Goal: Use online tool/utility: Utilize a website feature to perform a specific function

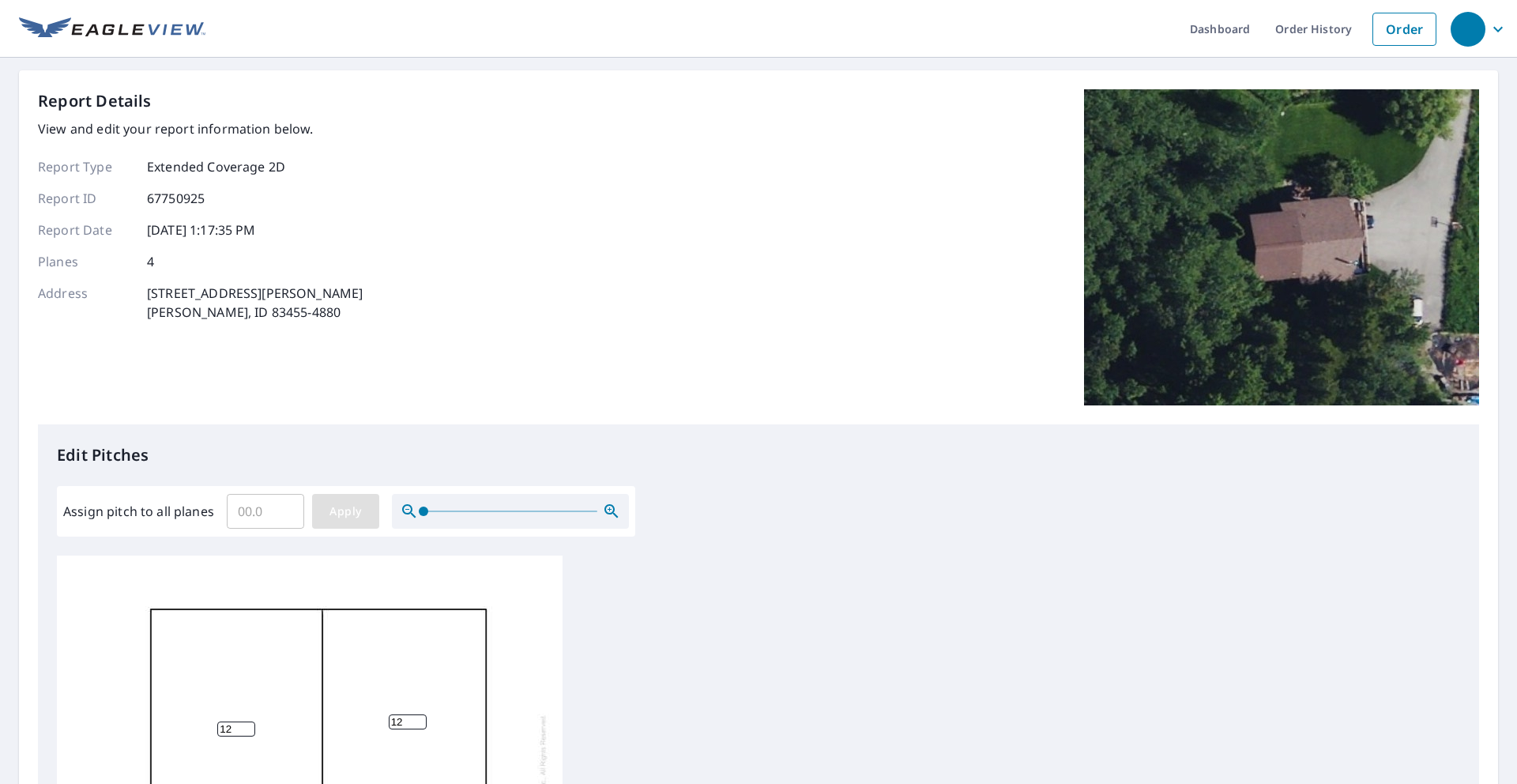
click at [344, 504] on span "Apply" at bounding box center [345, 512] width 42 height 20
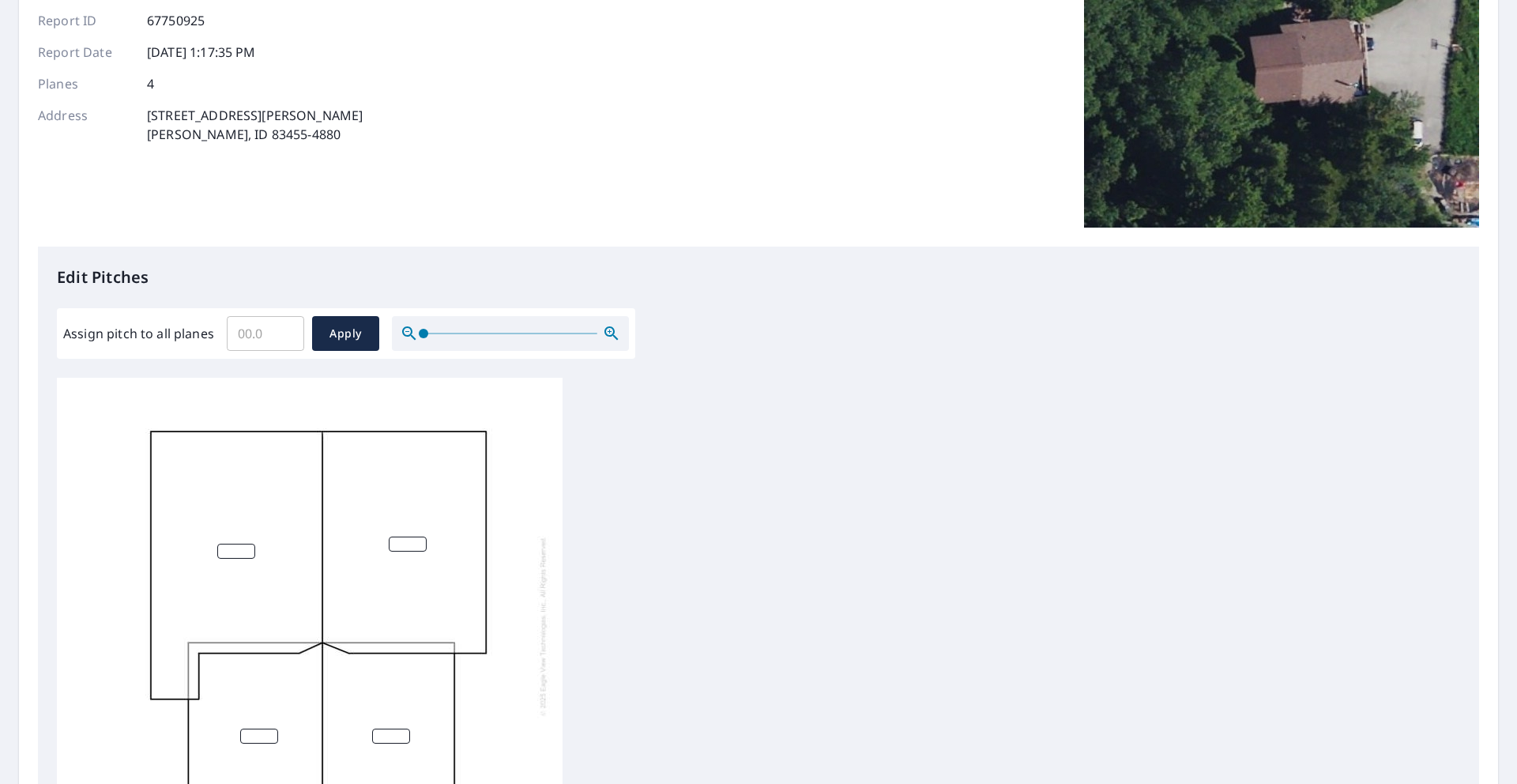
scroll to position [242, 0]
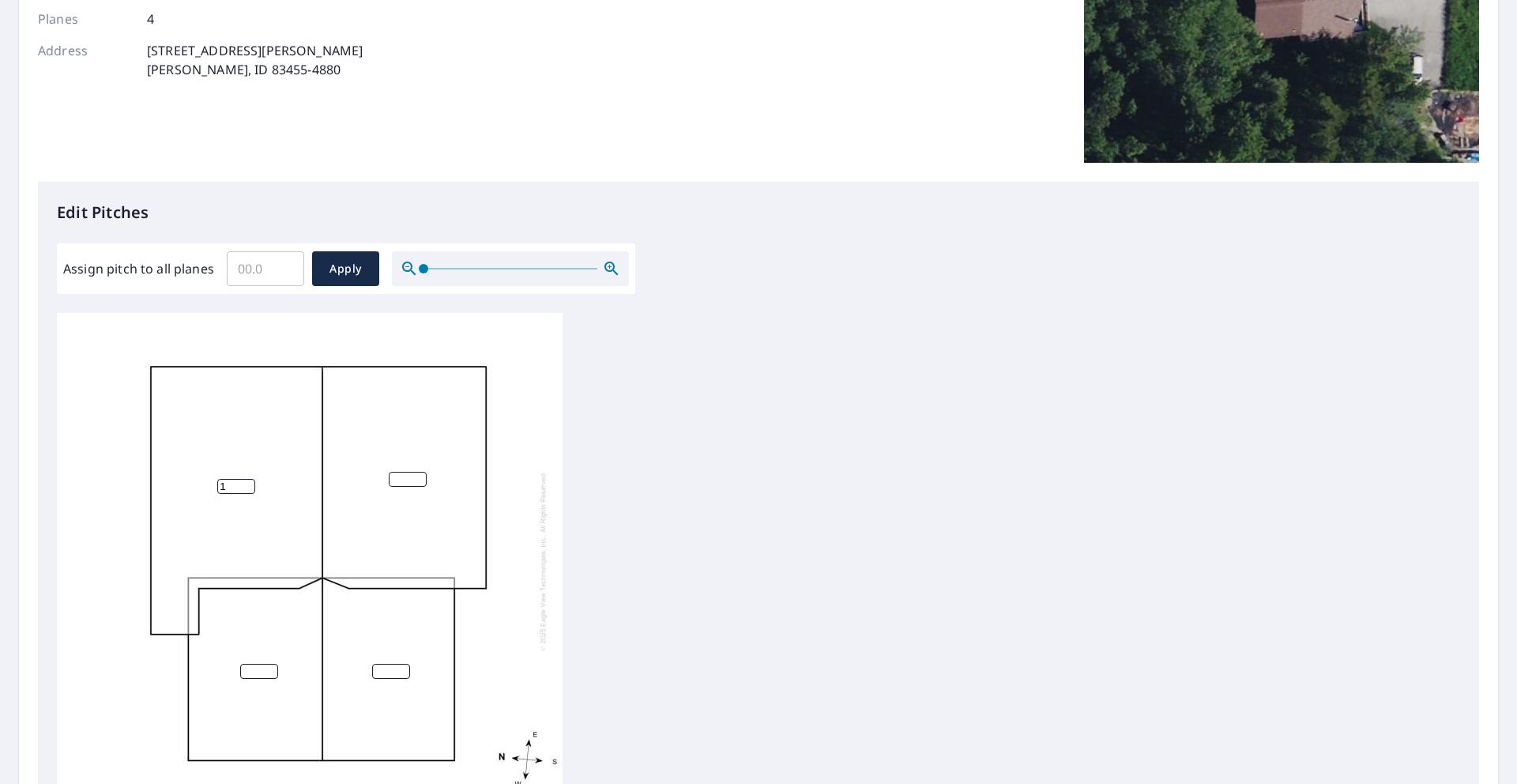
click at [247, 485] on input "1" at bounding box center [237, 486] width 38 height 15
click at [247, 481] on input "2" at bounding box center [237, 486] width 38 height 15
click at [247, 481] on input "3" at bounding box center [237, 486] width 38 height 15
click at [247, 481] on input "4" at bounding box center [237, 486] width 38 height 15
click at [247, 481] on input "5" at bounding box center [237, 486] width 38 height 15
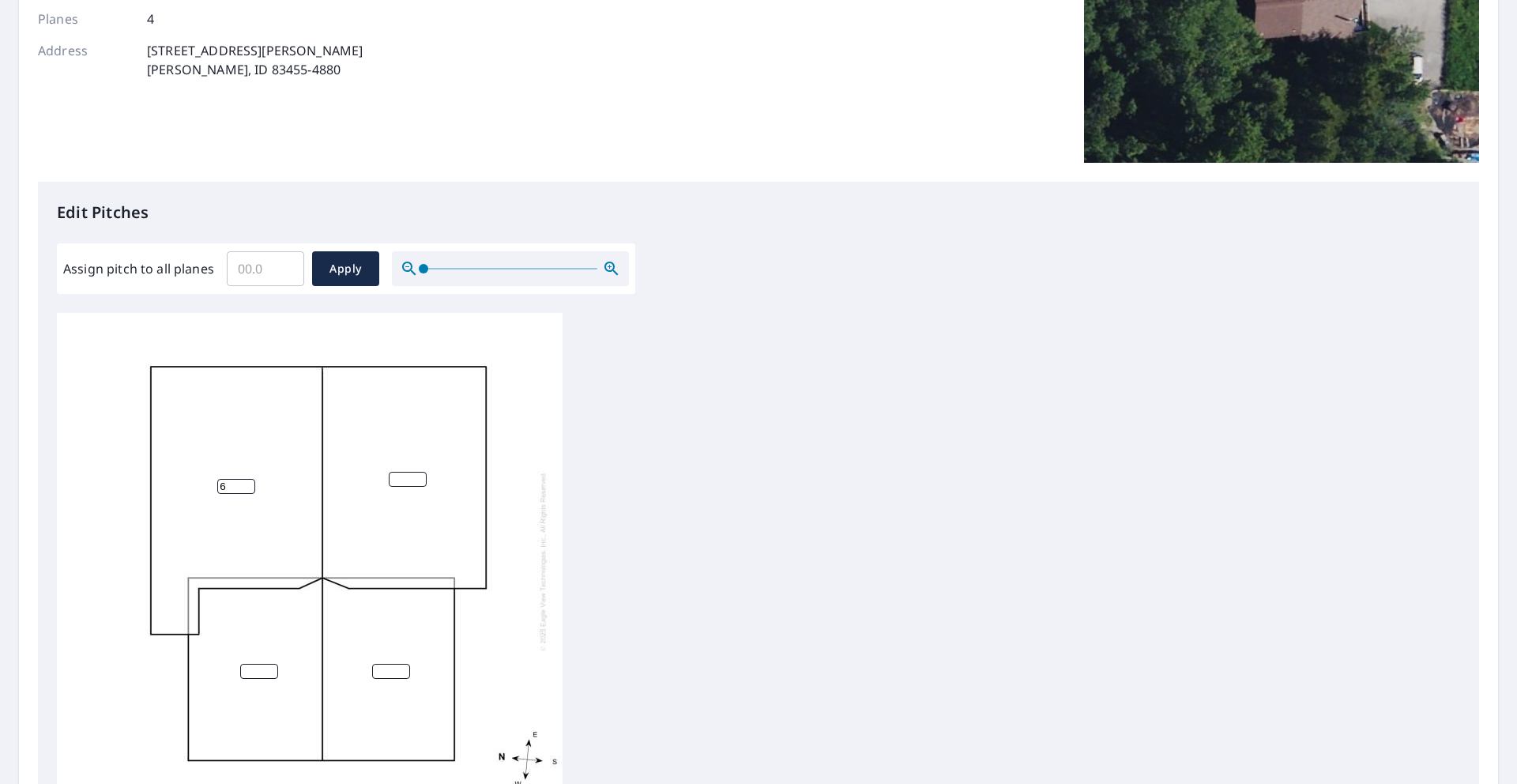
click at [247, 481] on input "6" at bounding box center [237, 486] width 38 height 15
click at [247, 481] on input "7" at bounding box center [237, 486] width 38 height 15
click at [247, 481] on input "8" at bounding box center [237, 486] width 38 height 15
click at [247, 481] on input "9" at bounding box center [237, 486] width 38 height 15
click at [247, 481] on input "10" at bounding box center [237, 486] width 38 height 15
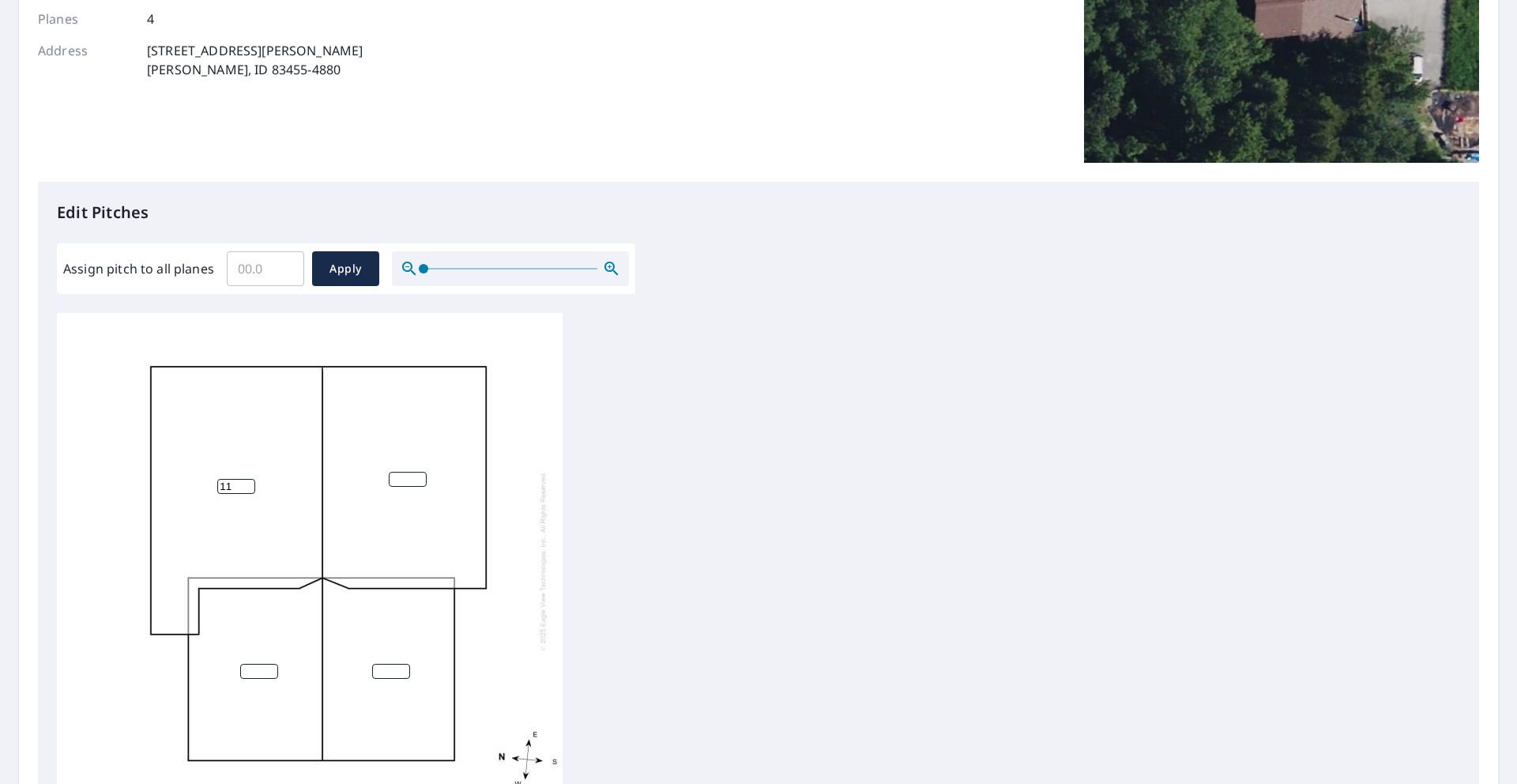
click at [247, 481] on input "11" at bounding box center [237, 486] width 38 height 15
type input "12"
click at [247, 481] on input "12" at bounding box center [237, 486] width 38 height 15
click at [421, 477] on input "1" at bounding box center [408, 479] width 38 height 15
click at [421, 477] on input "2" at bounding box center [408, 479] width 38 height 15
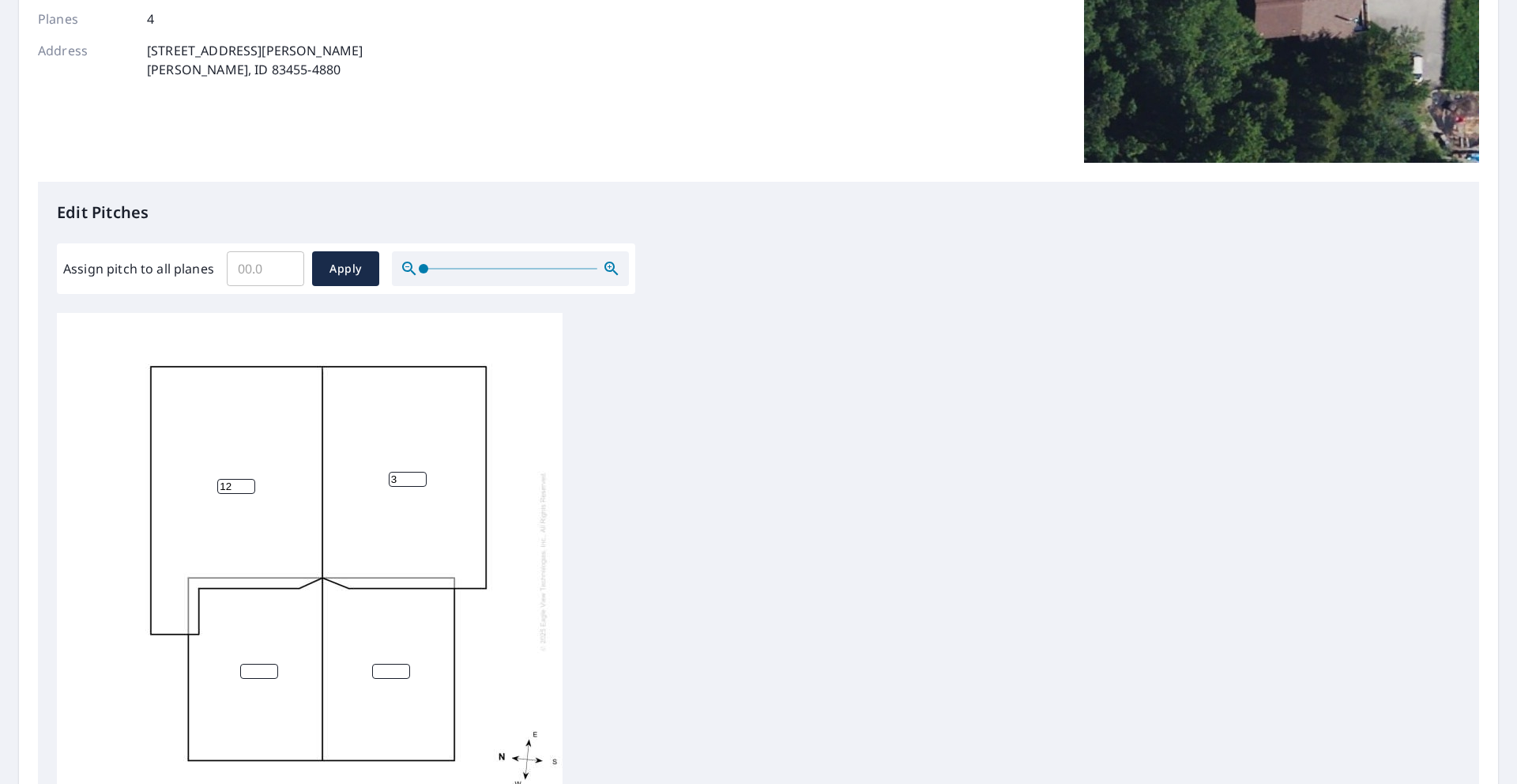
click at [421, 477] on input "3" at bounding box center [408, 479] width 38 height 15
click at [421, 477] on input "4" at bounding box center [408, 479] width 38 height 15
click at [421, 477] on input "5" at bounding box center [408, 479] width 38 height 15
click at [421, 477] on input "6" at bounding box center [408, 479] width 38 height 15
click at [421, 477] on input "7" at bounding box center [408, 479] width 38 height 15
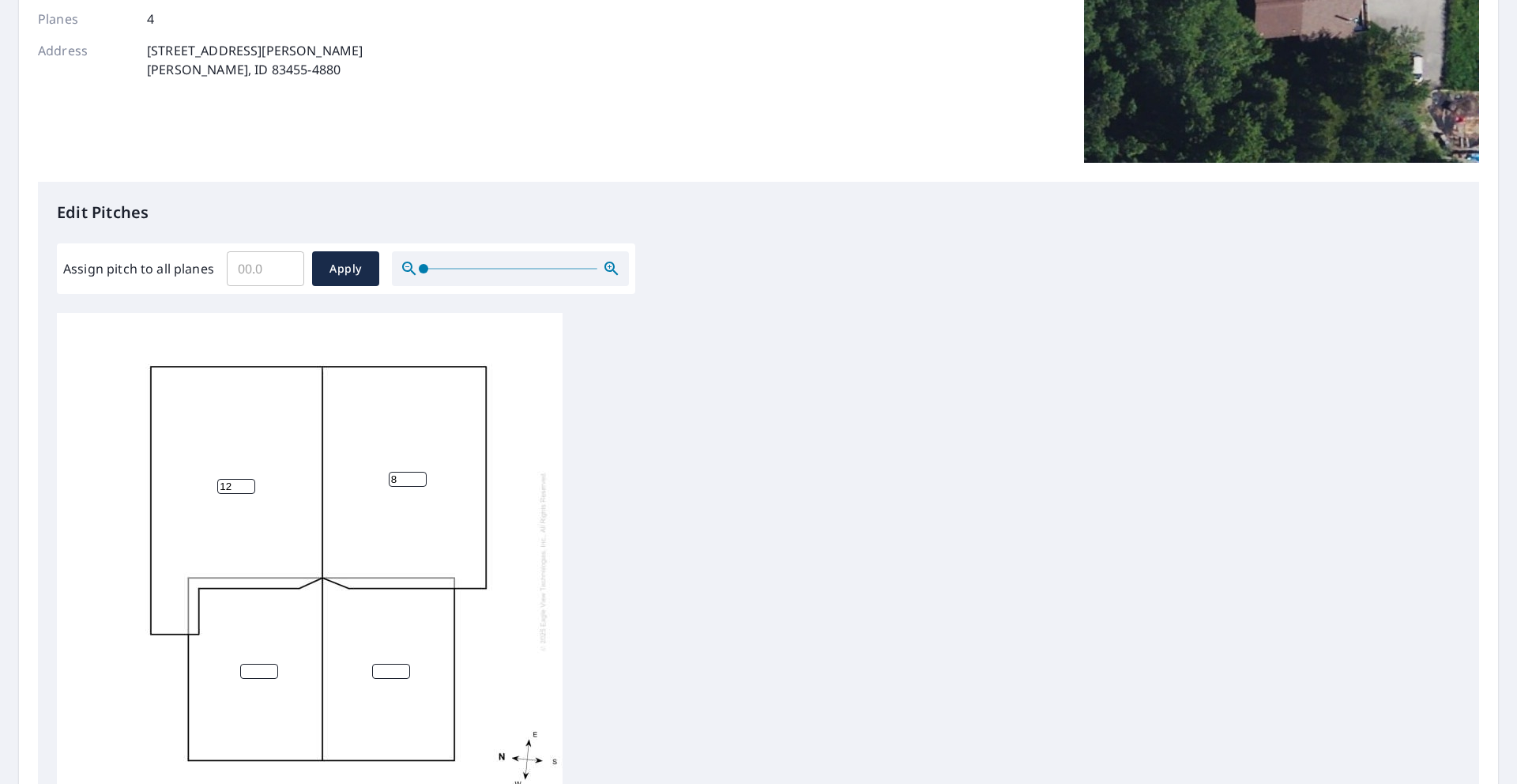
click at [421, 477] on input "8" at bounding box center [408, 479] width 38 height 15
click at [421, 477] on input "9" at bounding box center [408, 479] width 38 height 15
click at [421, 477] on input "10" at bounding box center [408, 479] width 38 height 15
click at [421, 477] on input "11" at bounding box center [408, 479] width 38 height 15
type input "12"
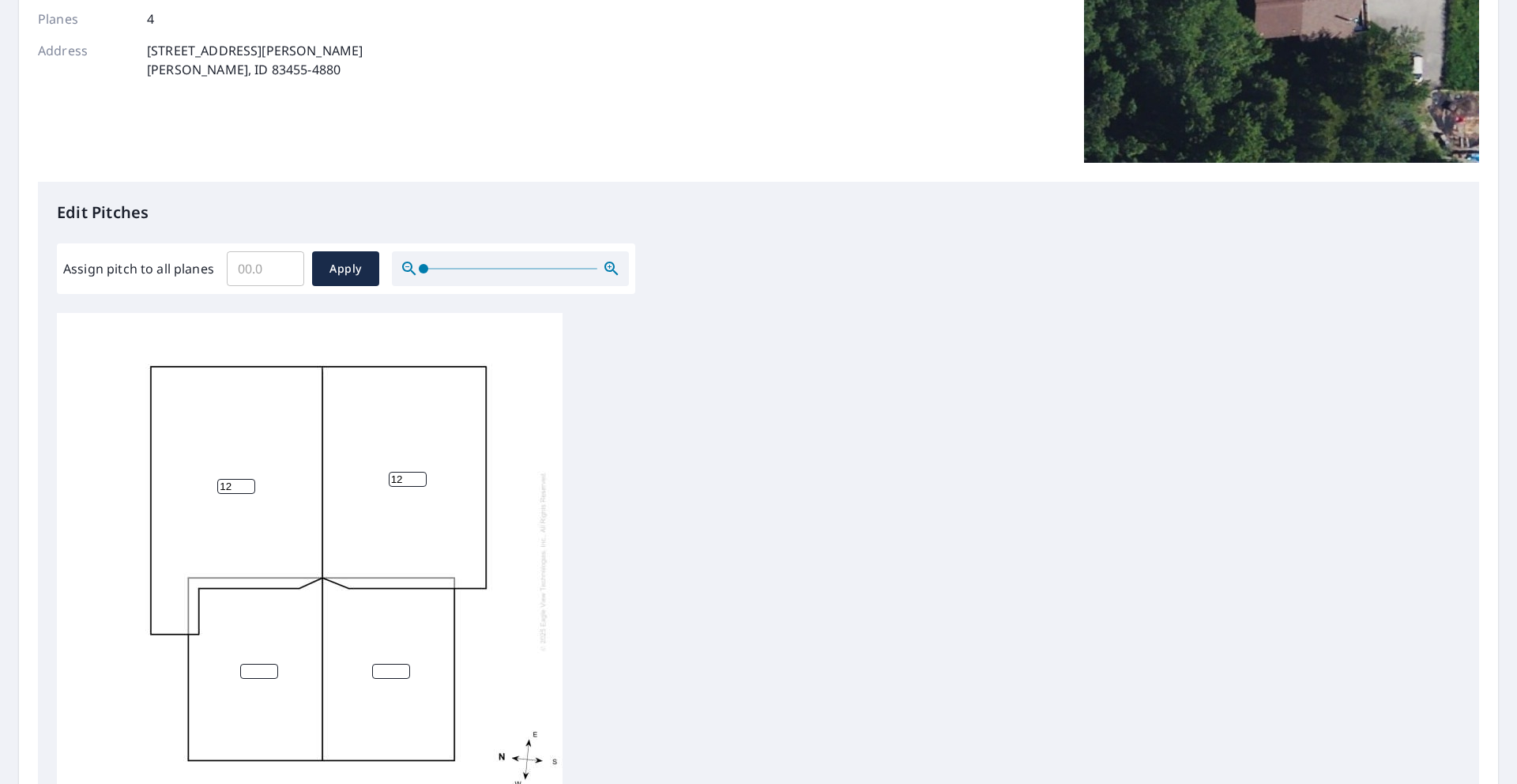
click at [421, 477] on input "12" at bounding box center [408, 479] width 38 height 15
click at [269, 674] on input "0" at bounding box center [259, 671] width 38 height 15
click at [270, 671] on input "0" at bounding box center [259, 671] width 38 height 15
click at [271, 669] on input "1" at bounding box center [259, 671] width 38 height 15
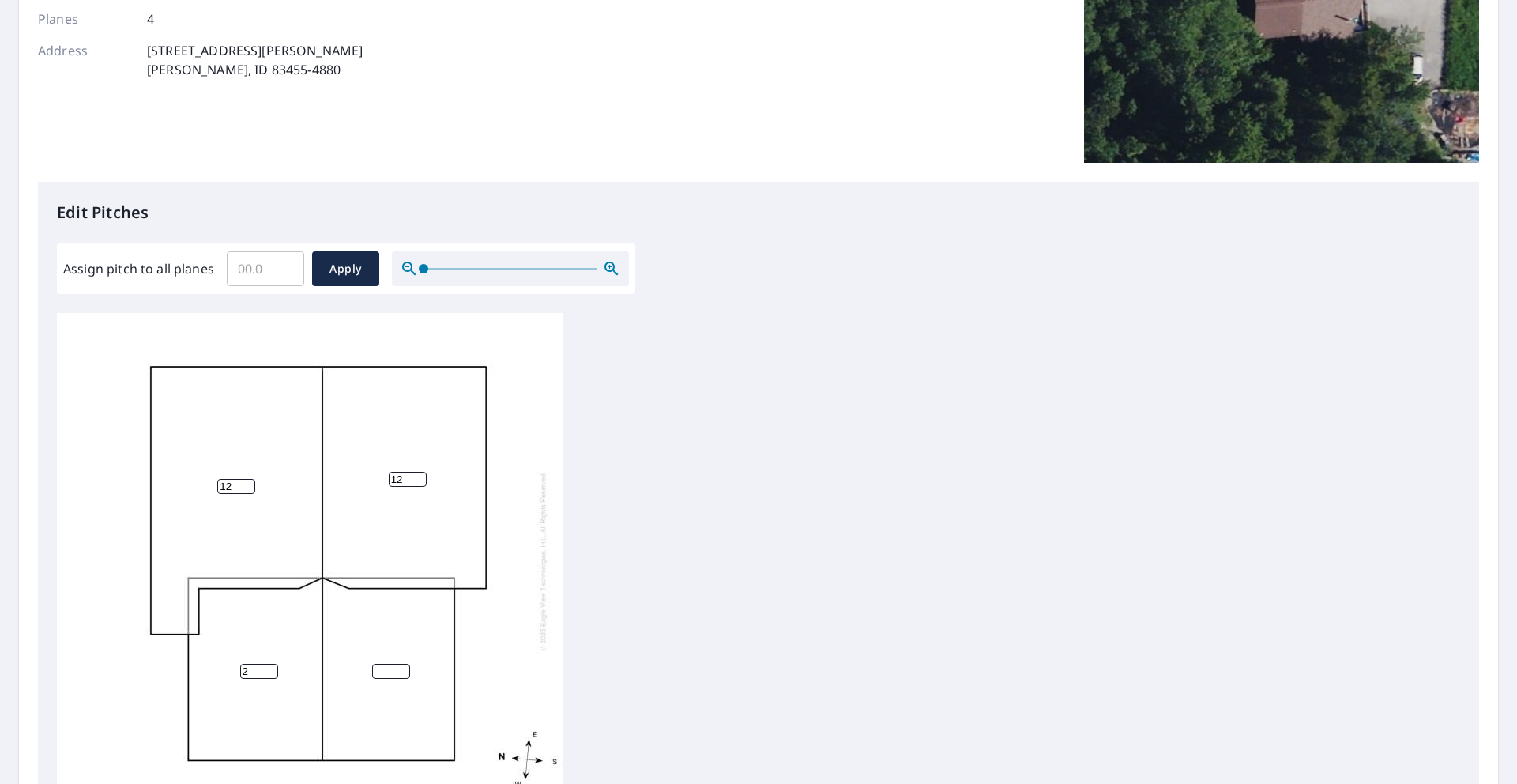
click at [271, 669] on input "2" at bounding box center [259, 671] width 38 height 15
click at [271, 669] on input "3" at bounding box center [259, 671] width 38 height 15
click at [271, 669] on input "4" at bounding box center [259, 671] width 38 height 15
click at [271, 669] on input "5" at bounding box center [259, 671] width 38 height 15
type input "6"
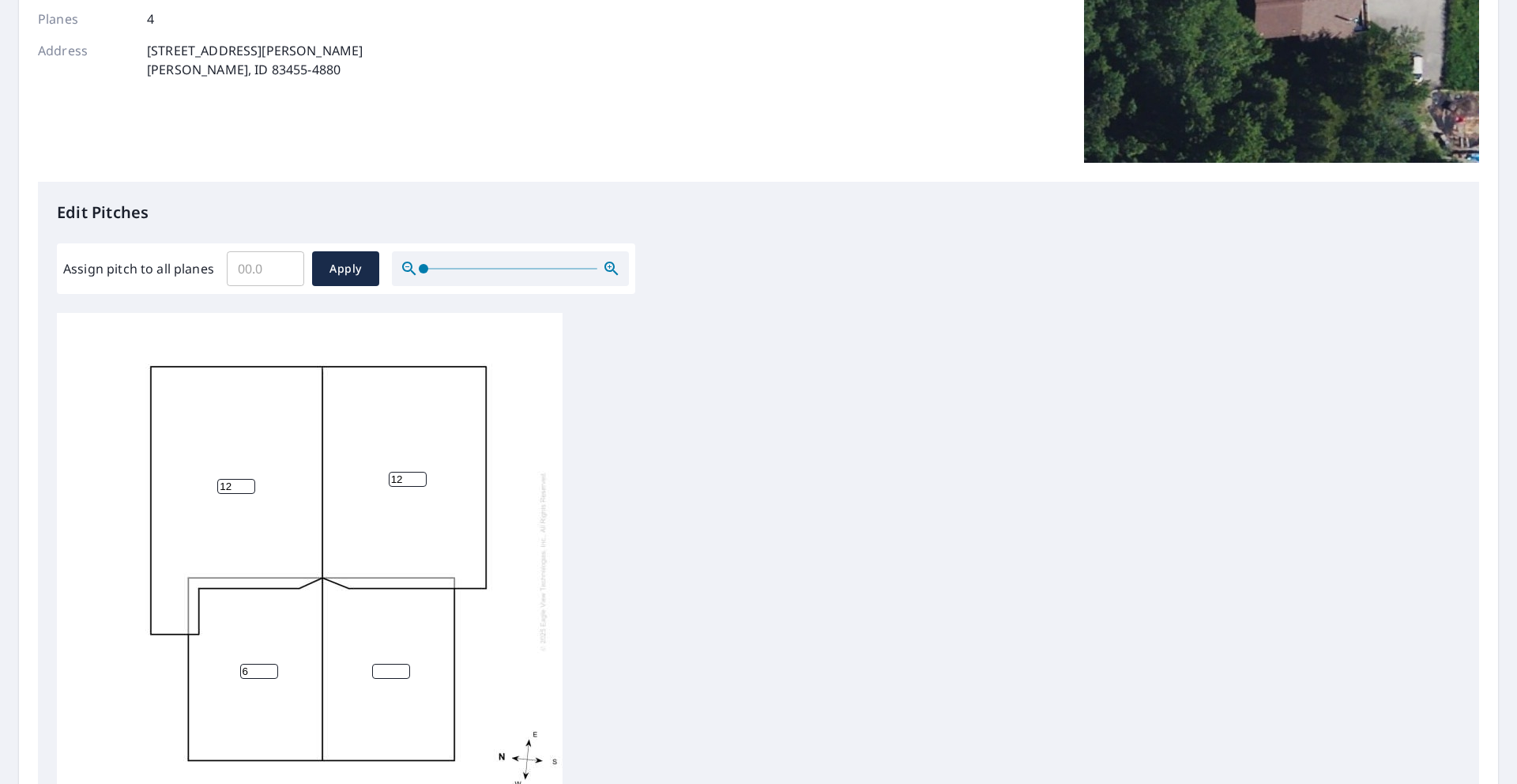
click at [271, 669] on input "6" at bounding box center [259, 671] width 38 height 15
click at [403, 666] on input "1" at bounding box center [391, 671] width 38 height 15
click at [403, 666] on input "2" at bounding box center [391, 671] width 38 height 15
click at [403, 666] on input "3" at bounding box center [391, 671] width 38 height 15
click at [403, 666] on input "4" at bounding box center [391, 671] width 38 height 15
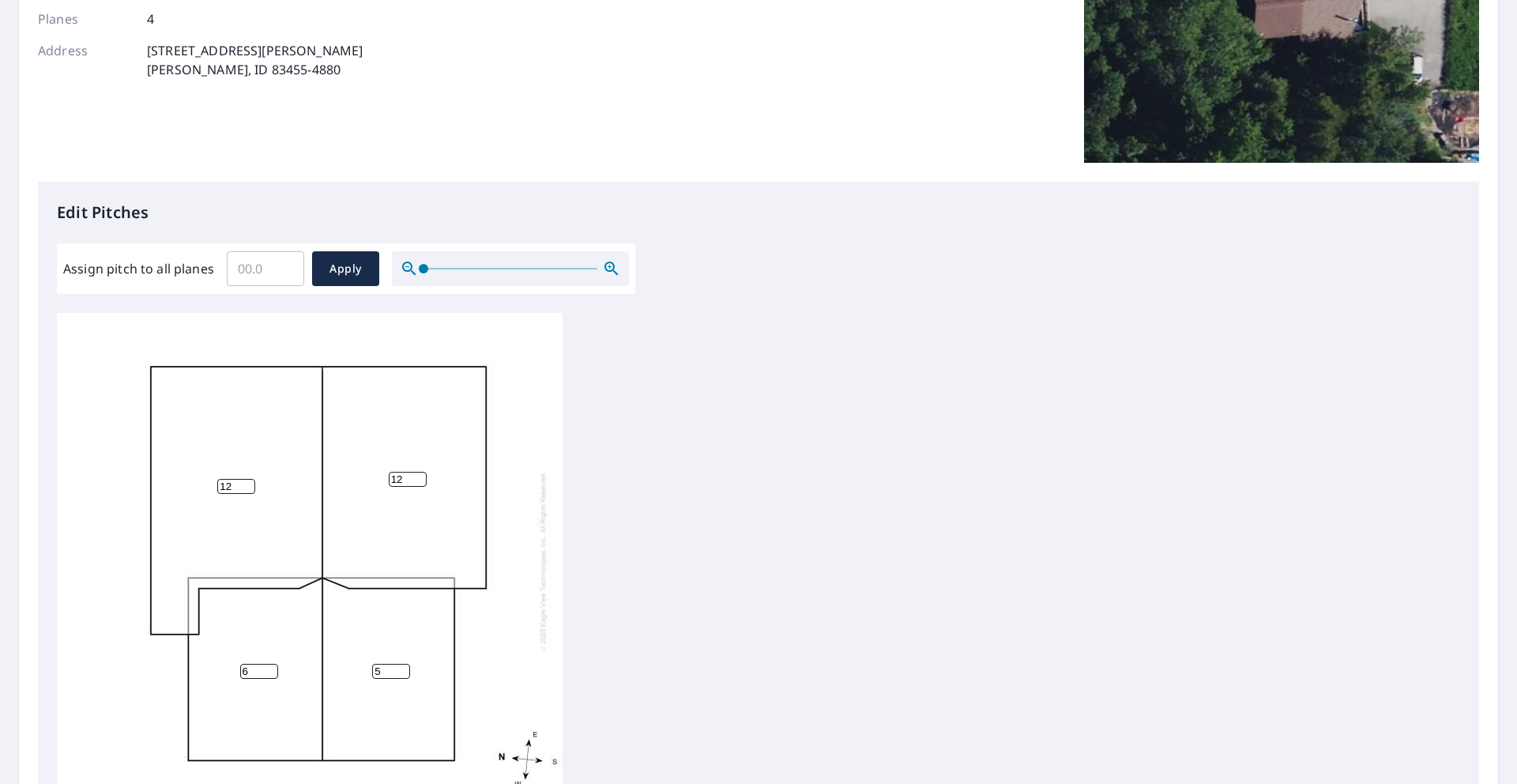
click at [403, 666] on input "5" at bounding box center [391, 671] width 38 height 15
click at [403, 666] on input "6" at bounding box center [391, 671] width 38 height 15
type input "7"
click at [403, 666] on input "7" at bounding box center [391, 671] width 38 height 15
click at [270, 668] on input "7" at bounding box center [259, 671] width 38 height 15
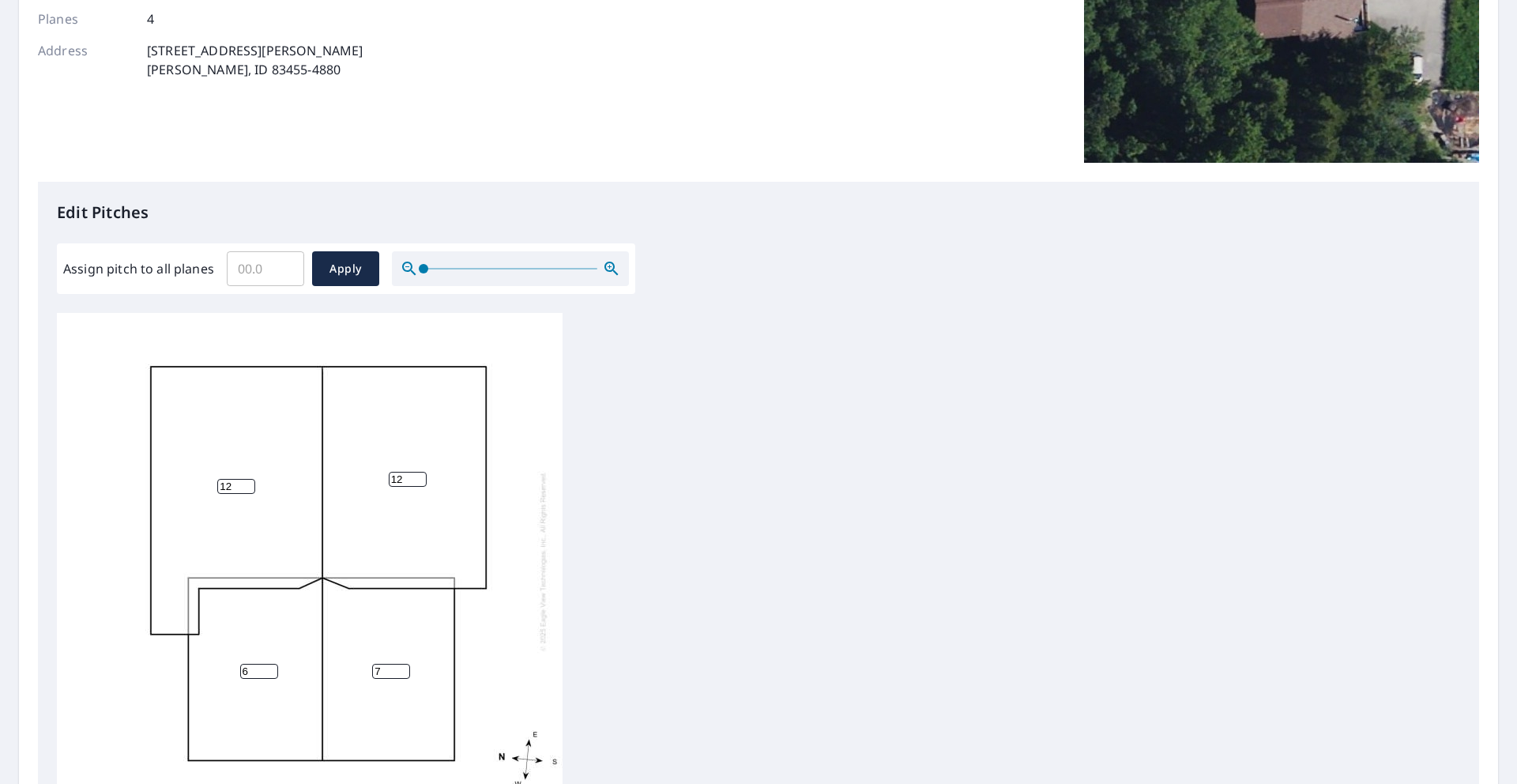
click at [272, 675] on input "6" at bounding box center [259, 671] width 38 height 15
type input "7"
click at [270, 666] on input "7" at bounding box center [259, 671] width 38 height 15
click at [529, 599] on div "12 12 7 7" at bounding box center [309, 561] width 505 height 496
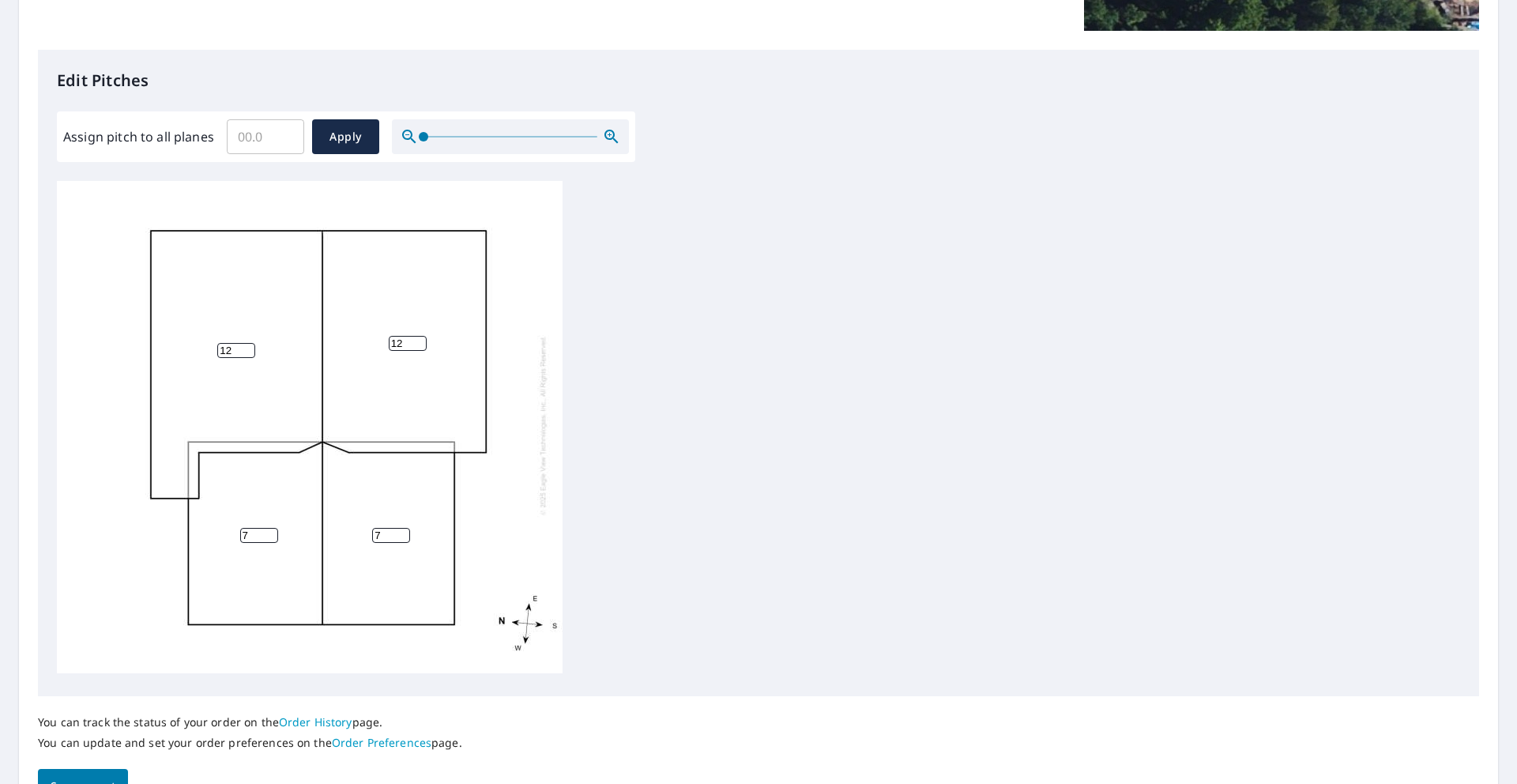
scroll to position [467, 0]
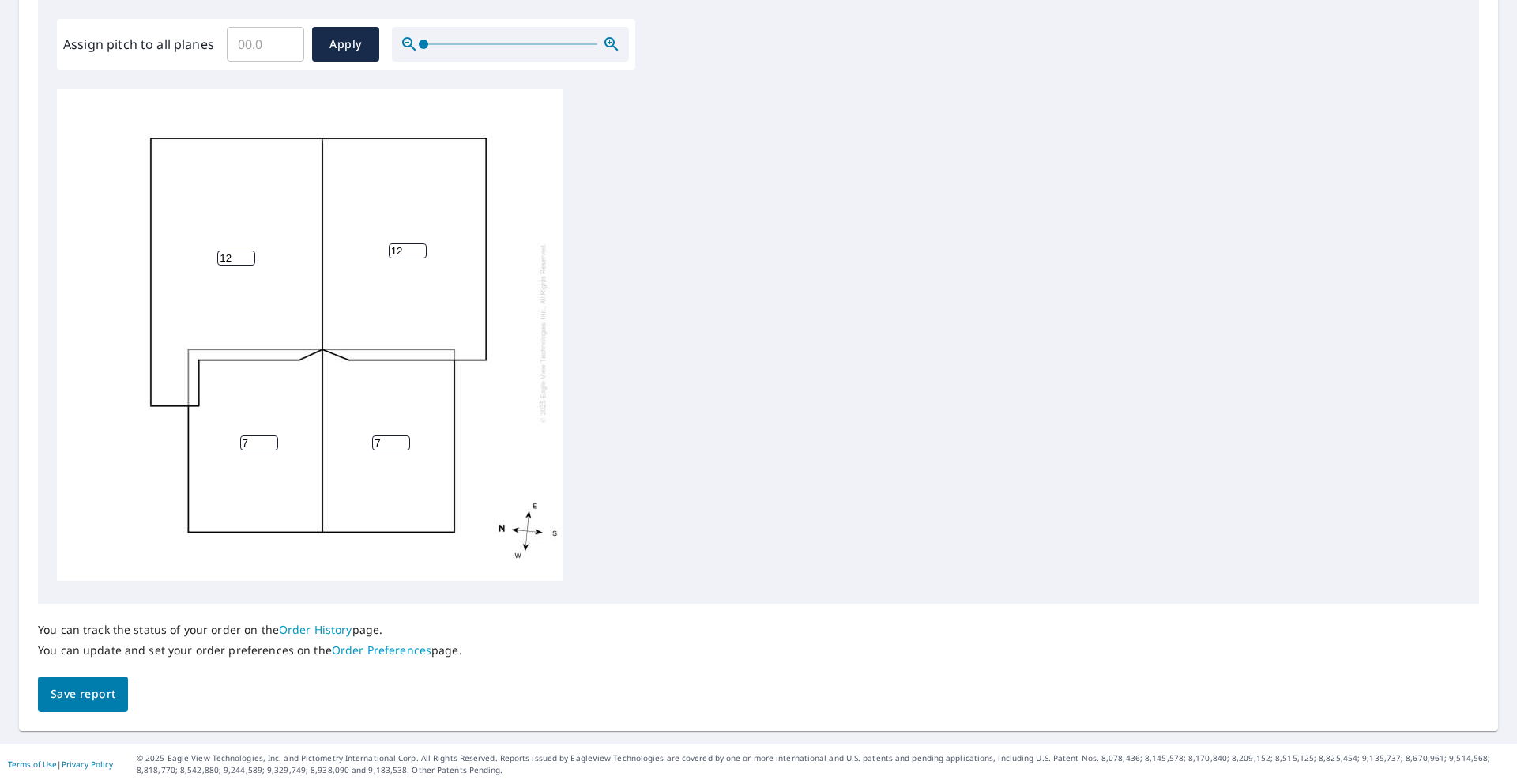
click at [99, 697] on span "Save report" at bounding box center [82, 694] width 65 height 20
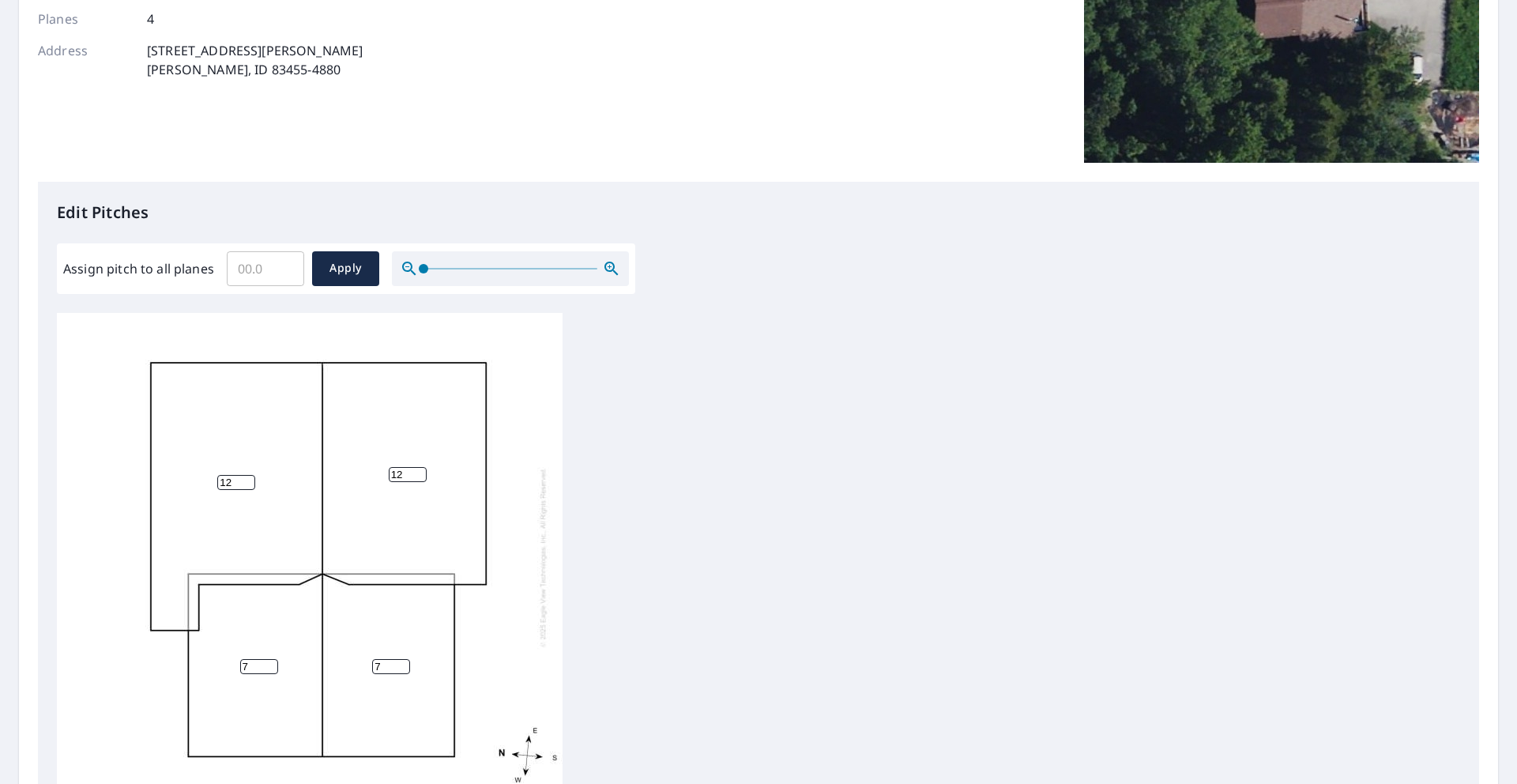
scroll to position [0, 0]
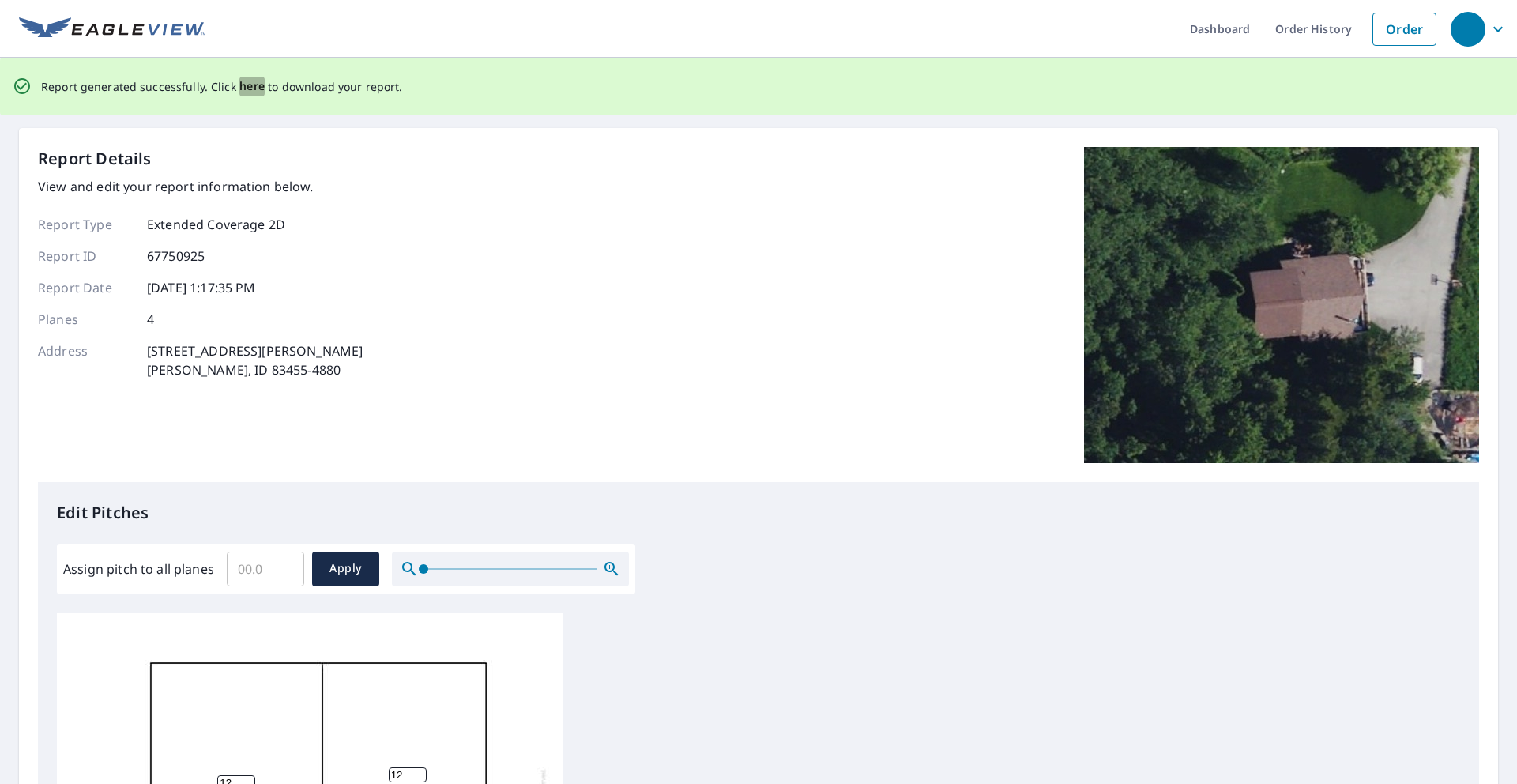
click at [248, 85] on span "here" at bounding box center [252, 87] width 26 height 20
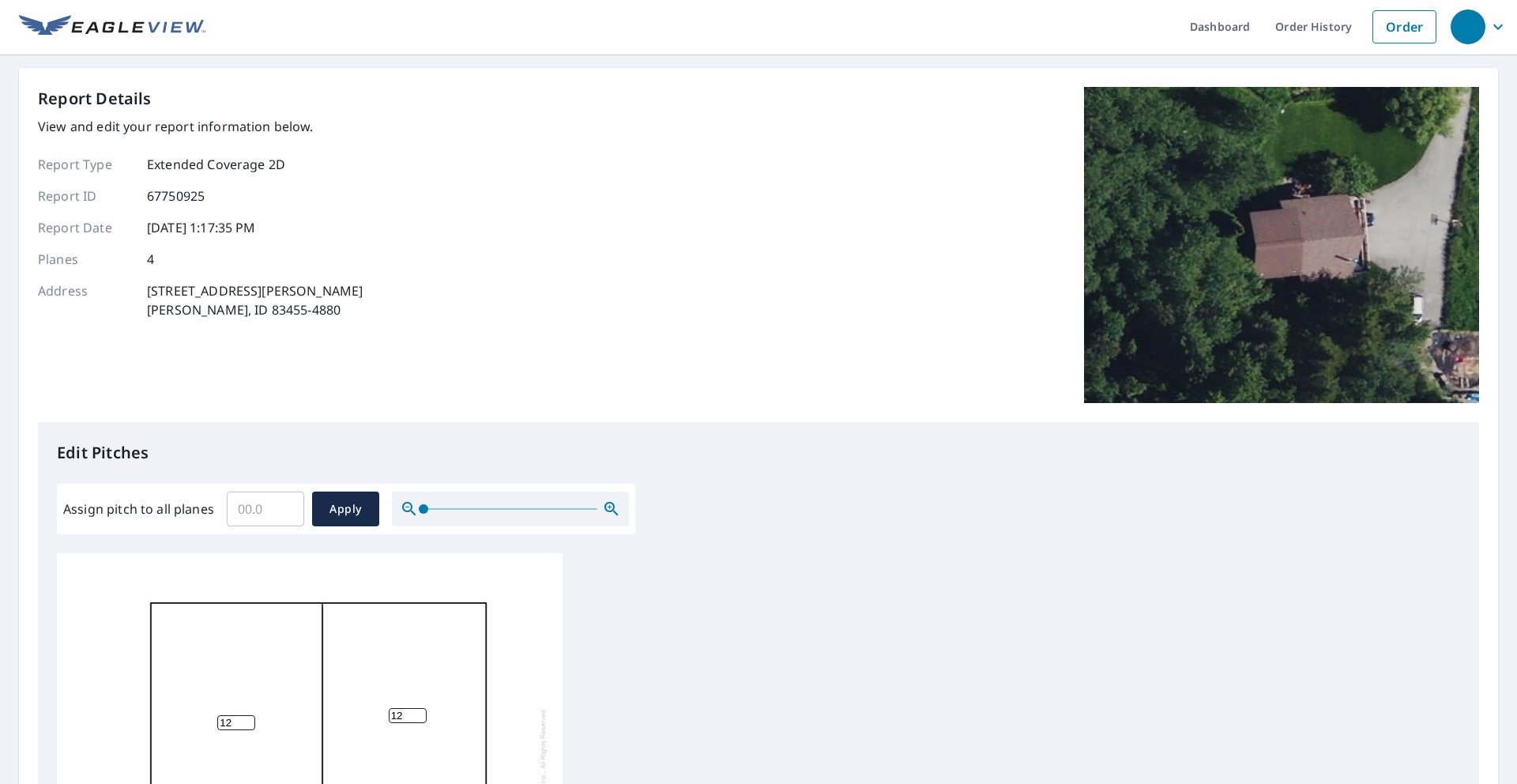
scroll to position [3, 0]
